Goal: Check status: Check status

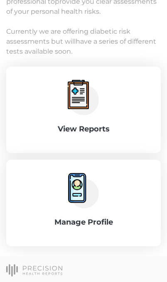
scroll to position [87, 0]
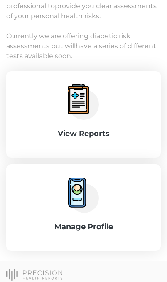
click at [117, 127] on div "View Reports" at bounding box center [84, 114] width 128 height 60
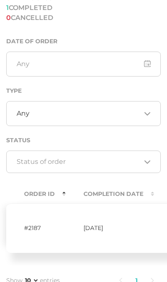
click at [109, 230] on td "[DATE]" at bounding box center [110, 227] width 89 height 49
click at [33, 231] on td "#2187" at bounding box center [35, 227] width 59 height 49
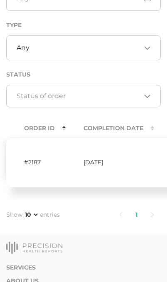
scroll to position [148, 0]
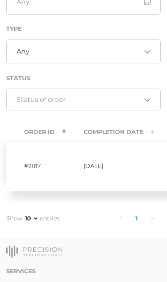
click at [42, 169] on td "#2187" at bounding box center [35, 165] width 59 height 49
click at [42, 164] on td "#2187" at bounding box center [35, 165] width 59 height 49
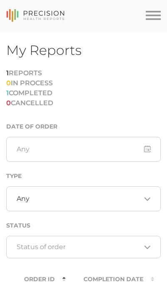
scroll to position [0, 0]
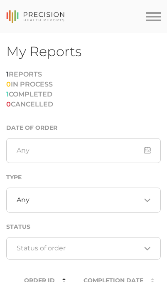
click at [157, 16] on div "Toggle navigation" at bounding box center [153, 16] width 15 height 1
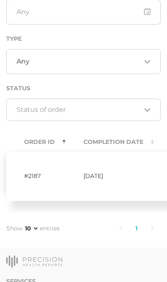
scroll to position [222, 0]
click at [41, 171] on td "#2187" at bounding box center [35, 175] width 59 height 49
click at [38, 171] on td "#2187" at bounding box center [35, 175] width 59 height 49
click at [37, 180] on td "#2187" at bounding box center [35, 175] width 59 height 49
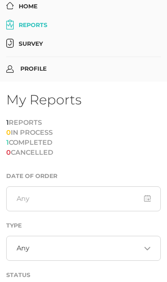
scroll to position [0, 0]
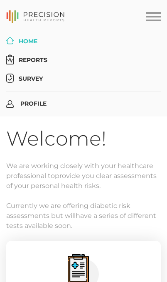
click at [42, 62] on link "Reports" at bounding box center [83, 59] width 155 height 15
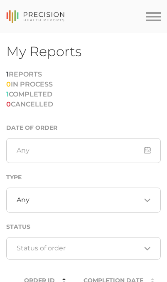
click at [27, 76] on li "1 REPORTS" at bounding box center [29, 74] width 47 height 10
click at [155, 17] on button "Toggle navigation" at bounding box center [153, 16] width 15 height 15
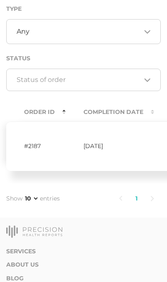
scroll to position [252, 0]
click at [38, 146] on td "#2187" at bounding box center [35, 145] width 59 height 49
click at [34, 147] on td "#2187" at bounding box center [35, 145] width 59 height 49
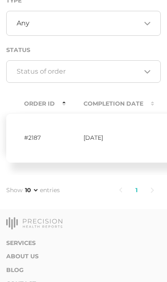
scroll to position [299, 0]
